Goal: Communication & Community: Answer question/provide support

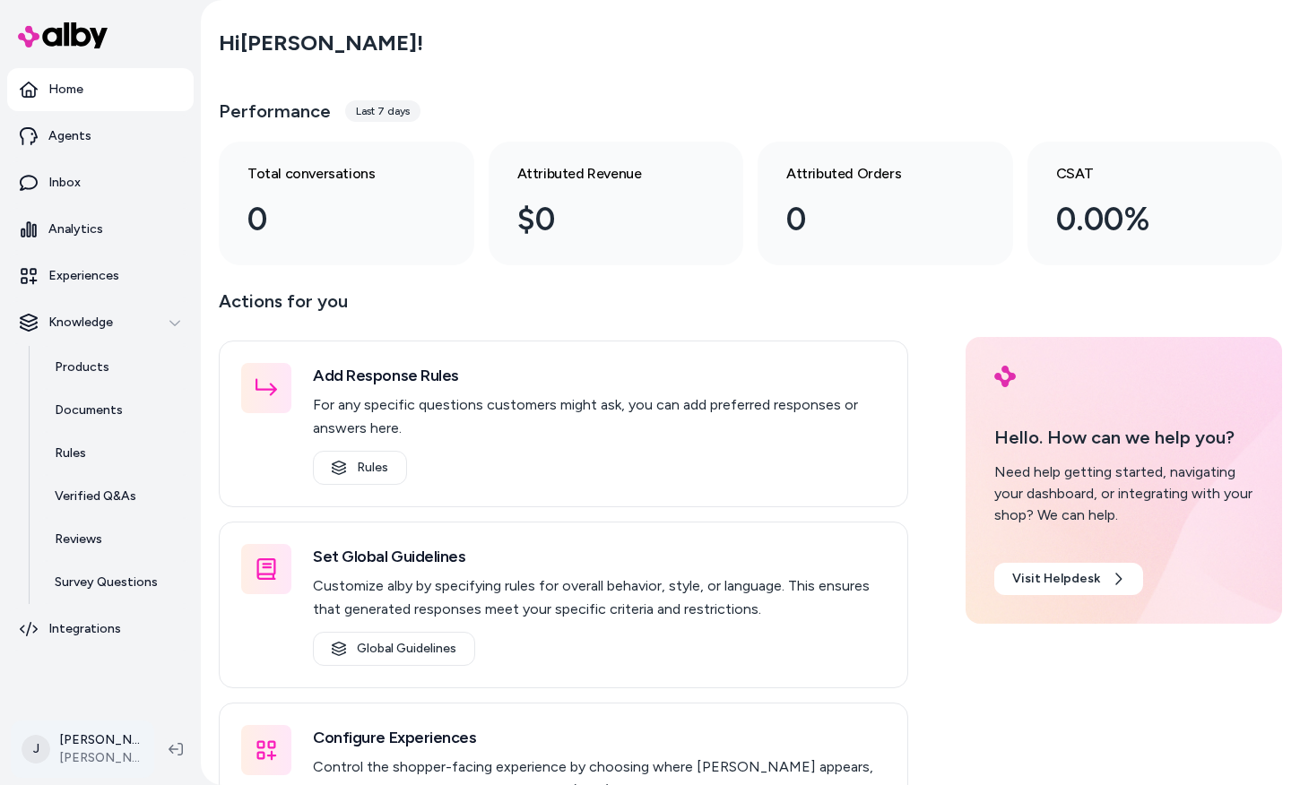
click at [82, 676] on html "Home Agents Inbox Analytics Experiences Knowledge Products Documents Rules Veri…" at bounding box center [650, 392] width 1300 height 785
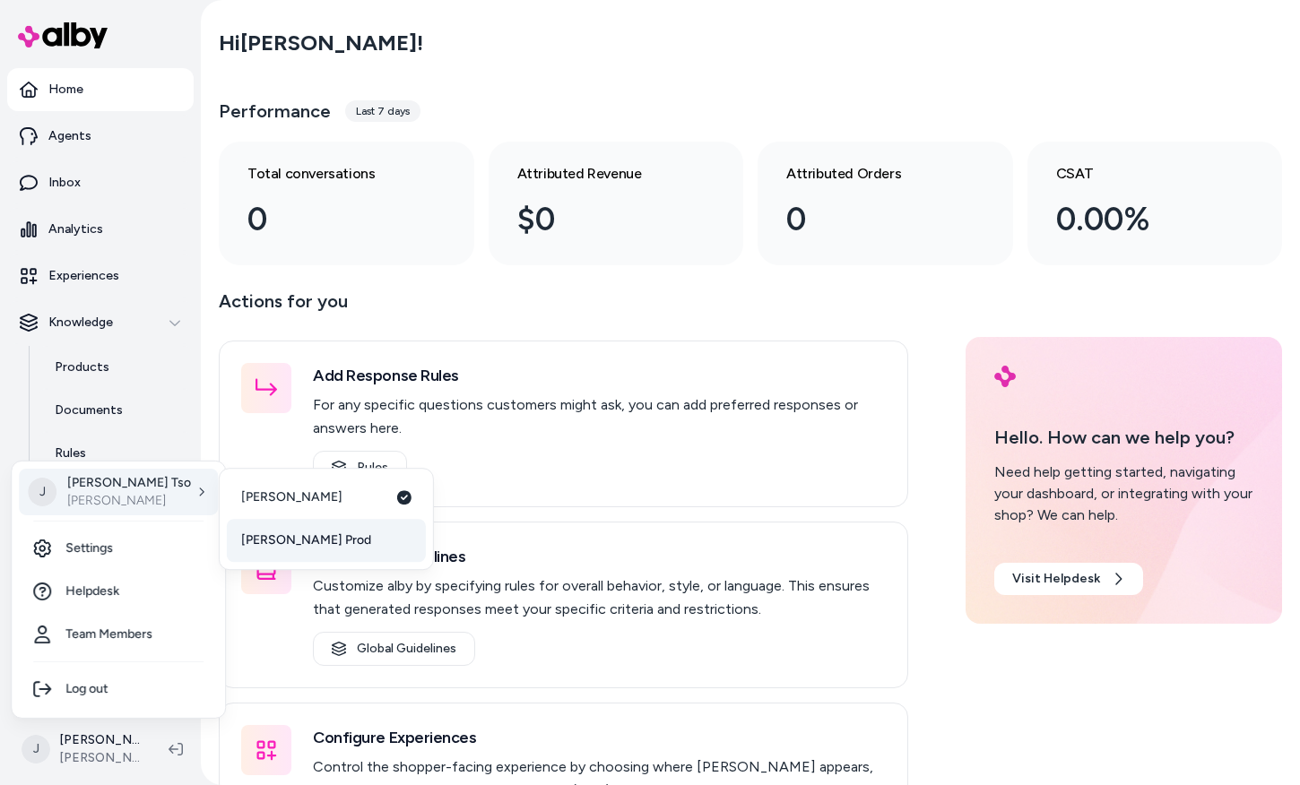
click at [284, 548] on span "[PERSON_NAME] Prod" at bounding box center [306, 541] width 130 height 18
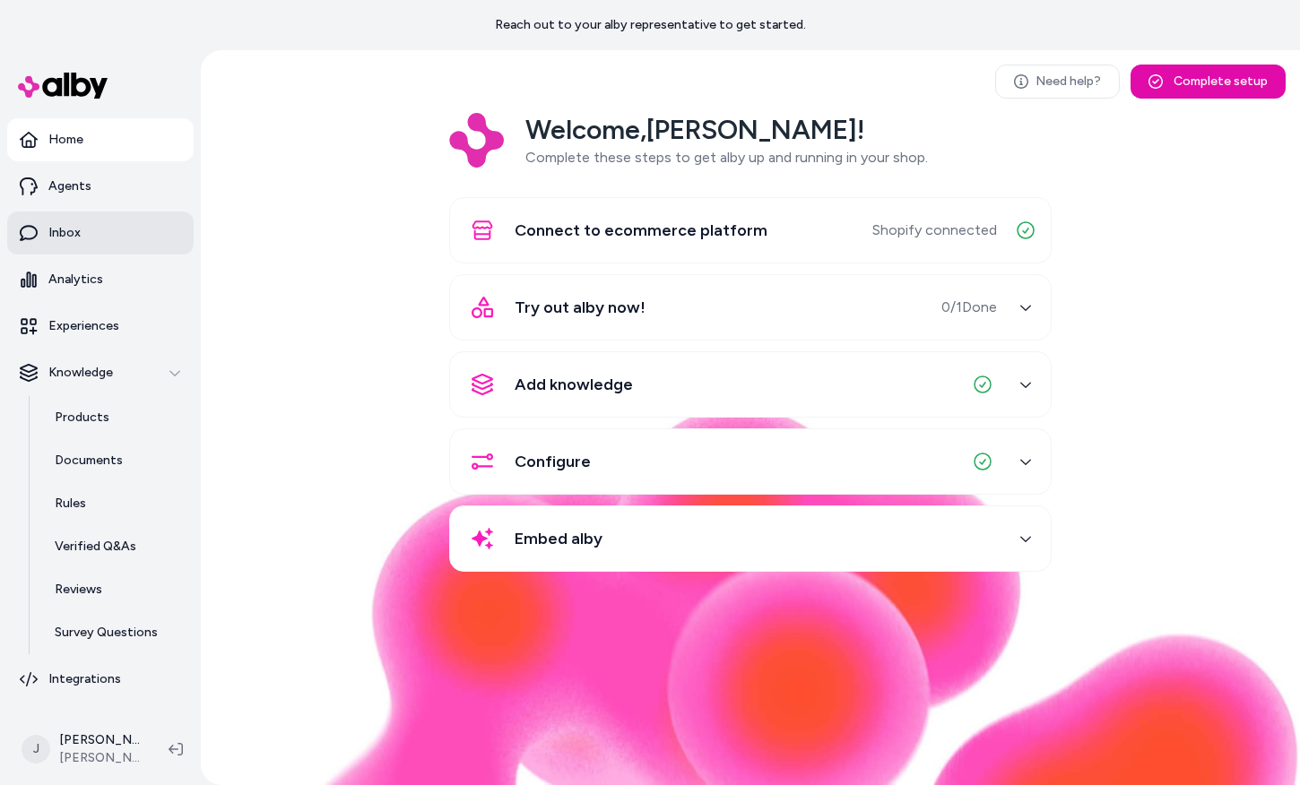
click at [96, 244] on link "Inbox" at bounding box center [100, 233] width 186 height 43
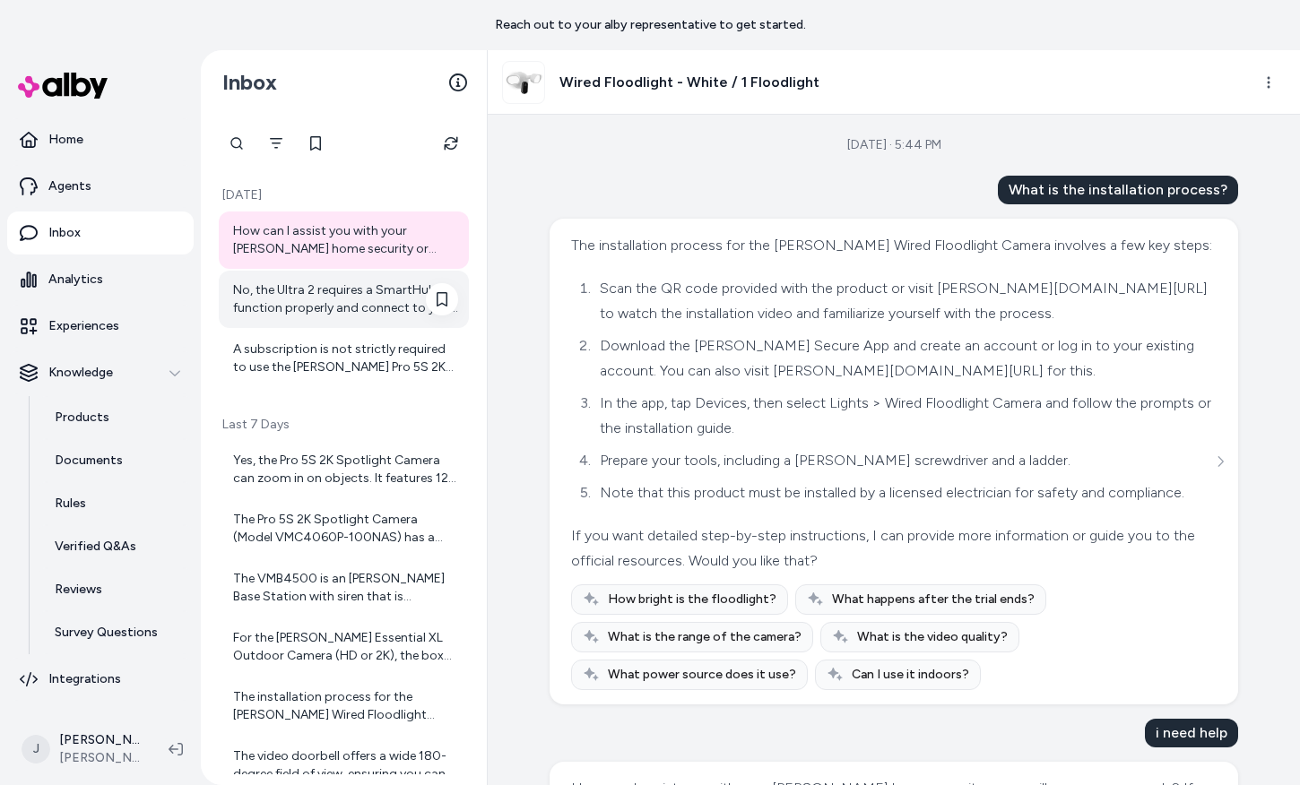
click at [256, 306] on div "No, the Ultra 2 requires a SmartHub to function properly and connect to your ho…" at bounding box center [345, 300] width 225 height 36
